Goal: Task Accomplishment & Management: Book appointment/travel/reservation

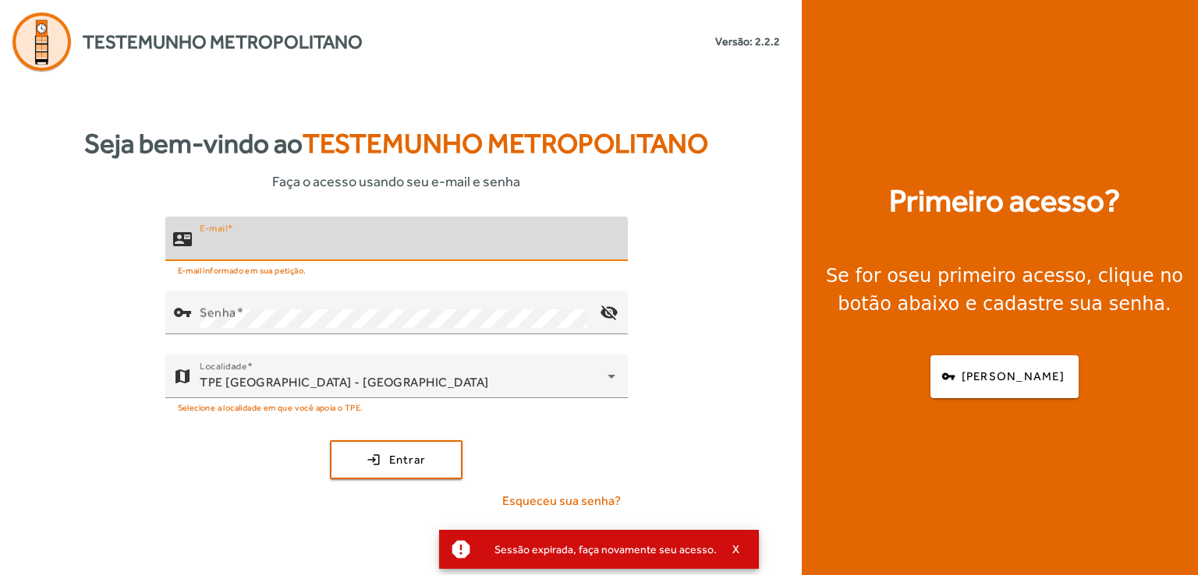
click at [306, 244] on input "E-mail" at bounding box center [408, 245] width 416 height 19
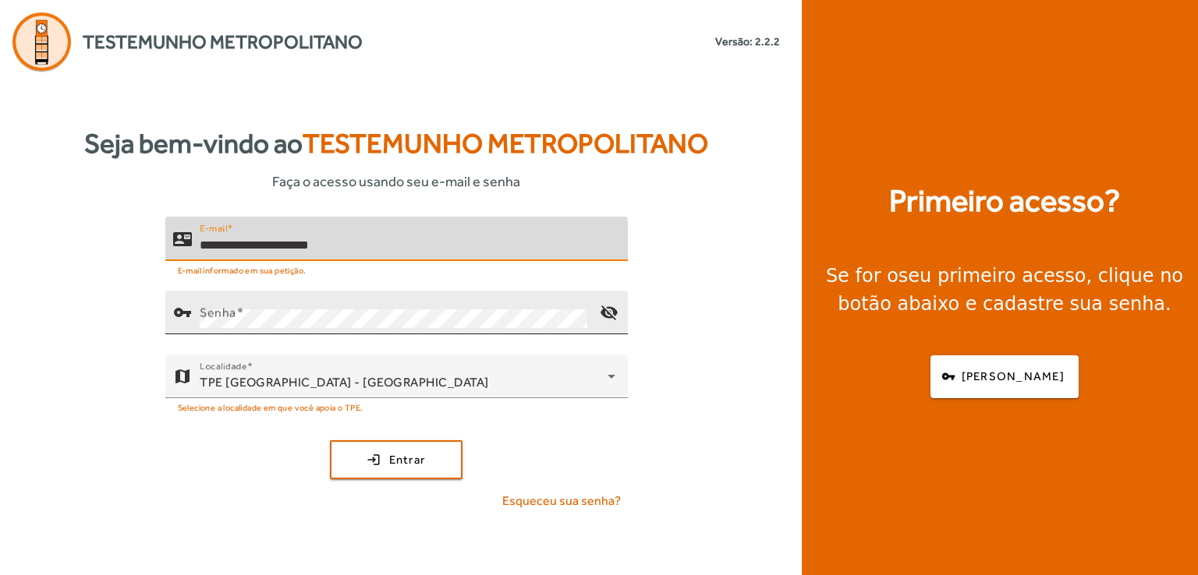
type input "**********"
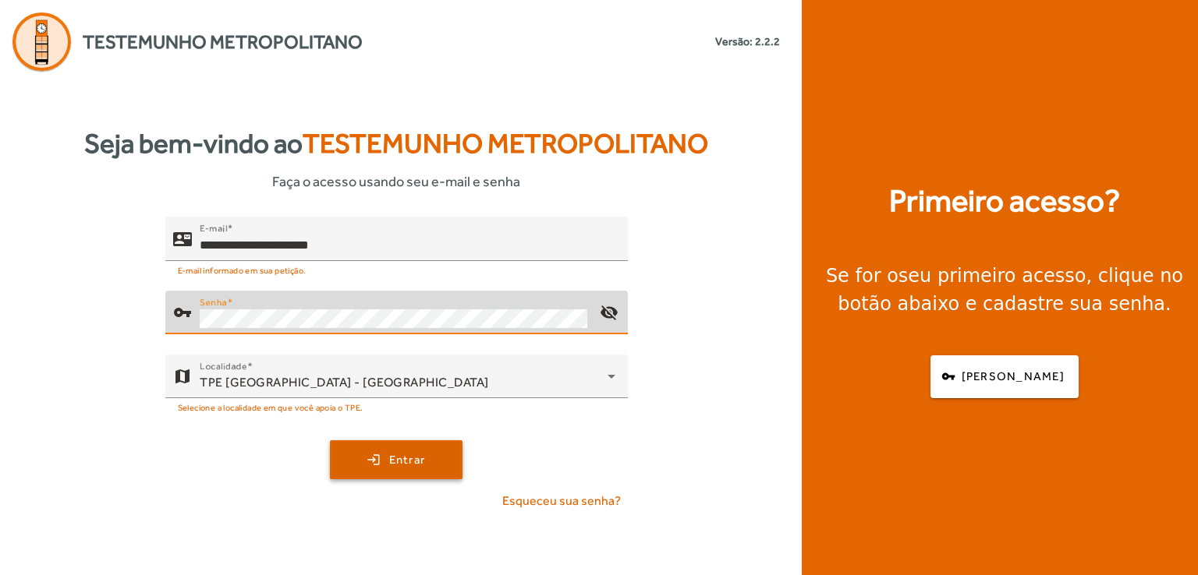
click at [373, 460] on span "submit" at bounding box center [395, 459] width 129 height 37
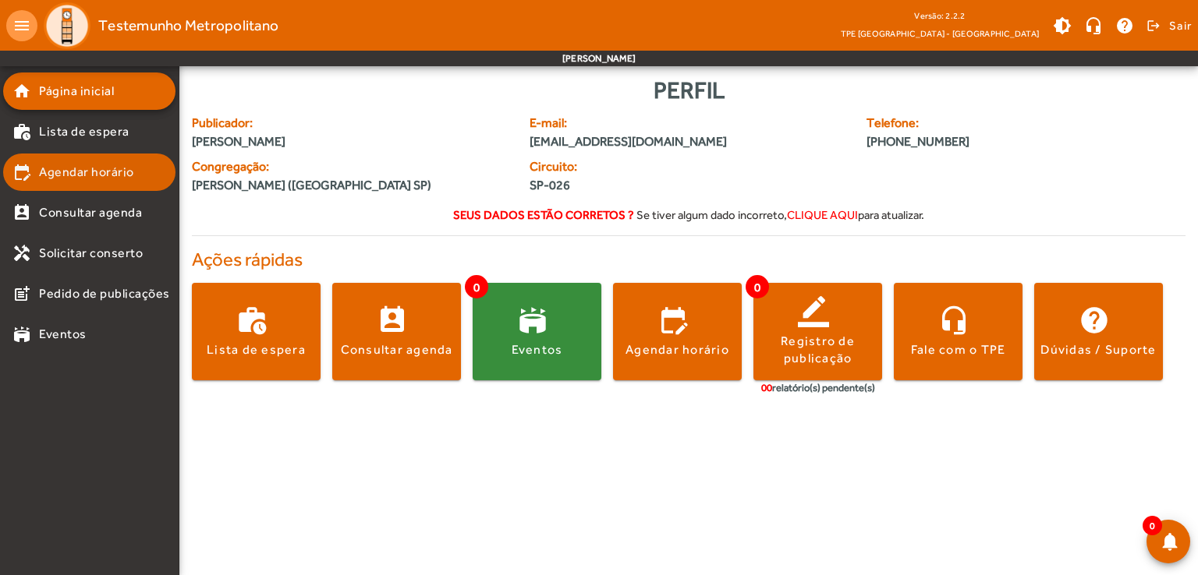
click at [94, 172] on span "Agendar horário" at bounding box center [86, 172] width 95 height 19
